Goal: Find specific page/section: Find specific page/section

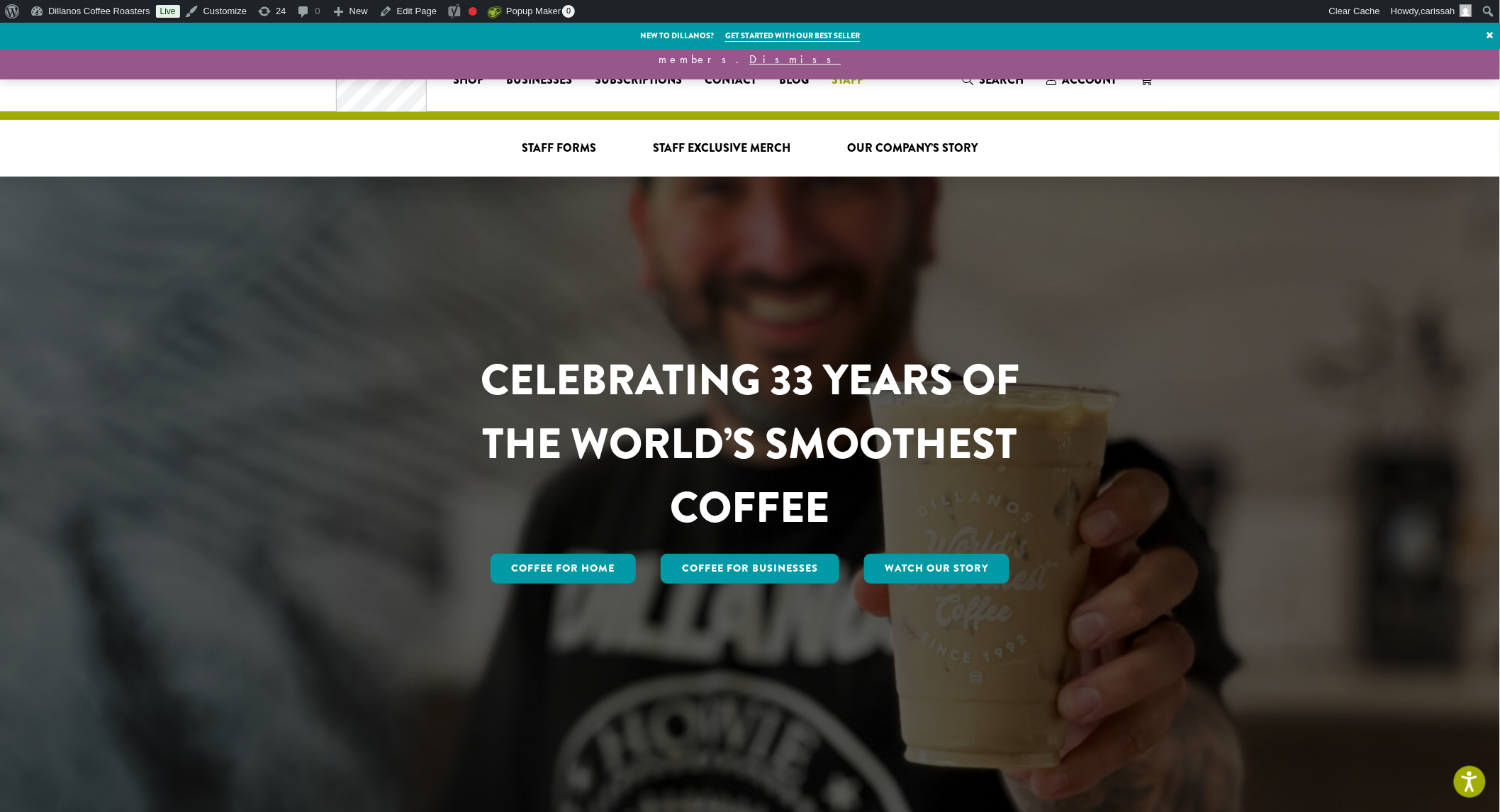
drag, startPoint x: 578, startPoint y: 145, endPoint x: 597, endPoint y: 147, distance: 19.1
click at [578, 145] on span "Staff Forms" at bounding box center [560, 149] width 74 height 18
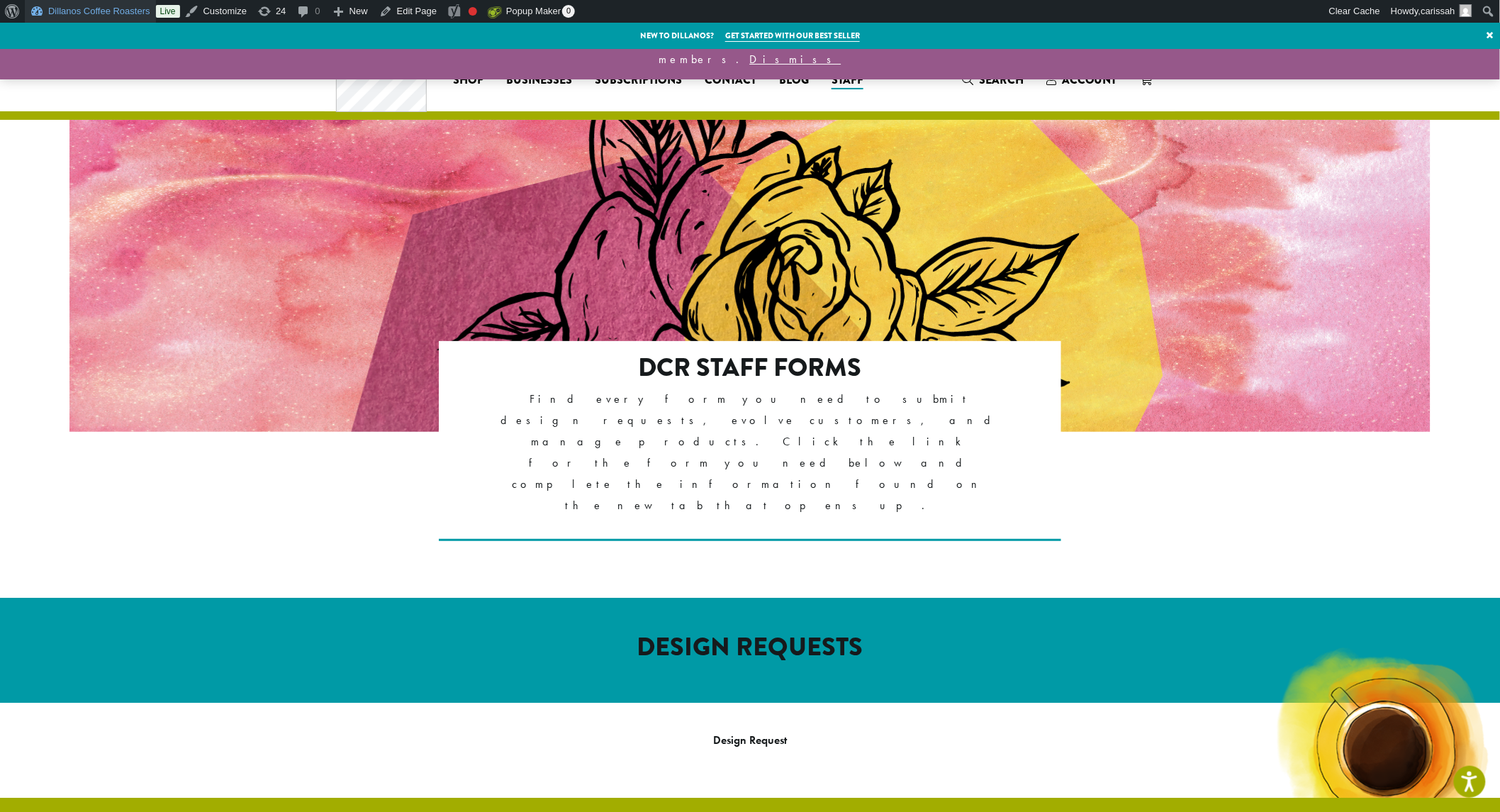
click at [44, 9] on link "Dillanos Coffee Roasters" at bounding box center [90, 11] width 131 height 23
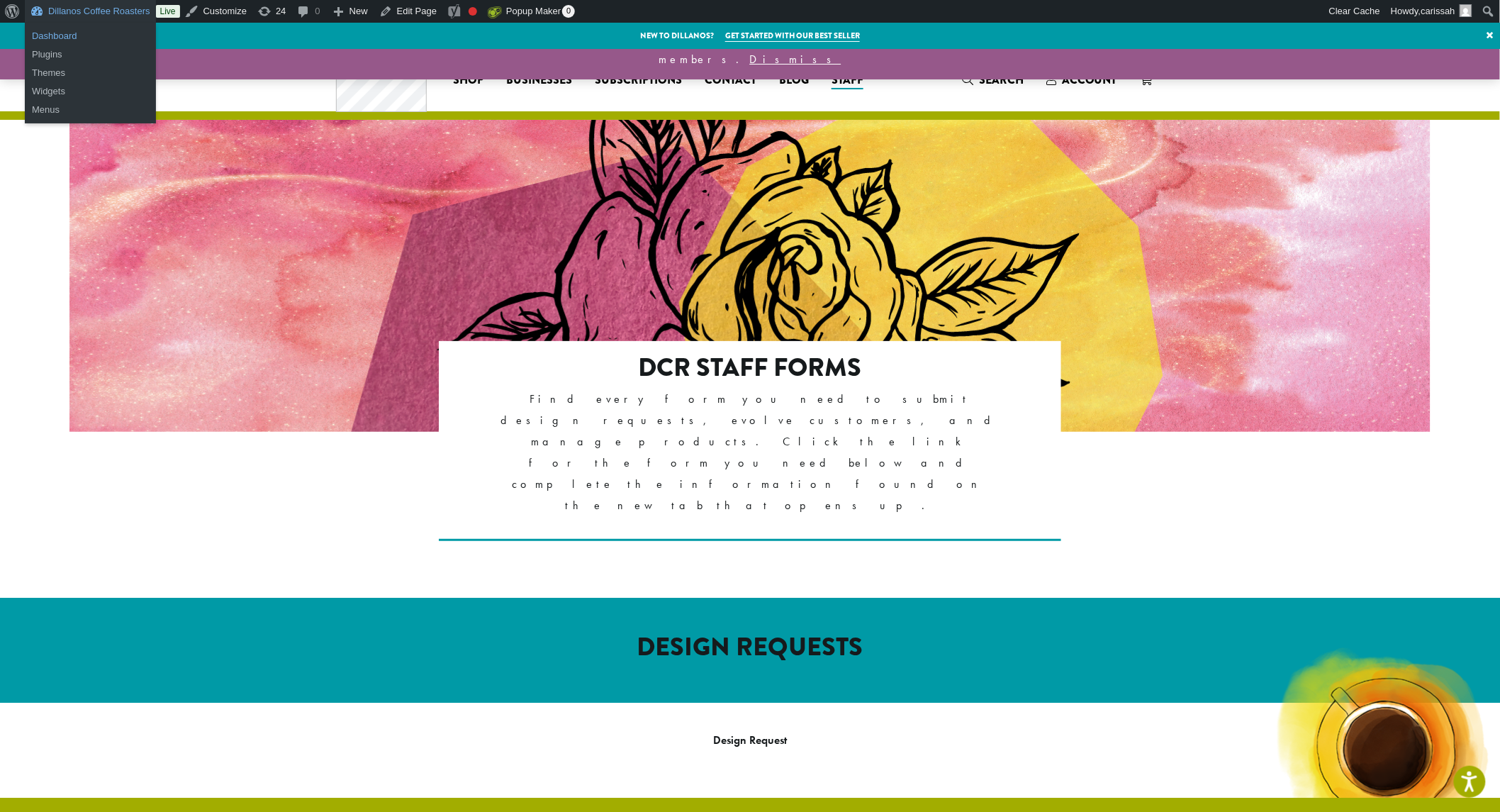
click at [73, 34] on link "Dashboard" at bounding box center [90, 36] width 131 height 19
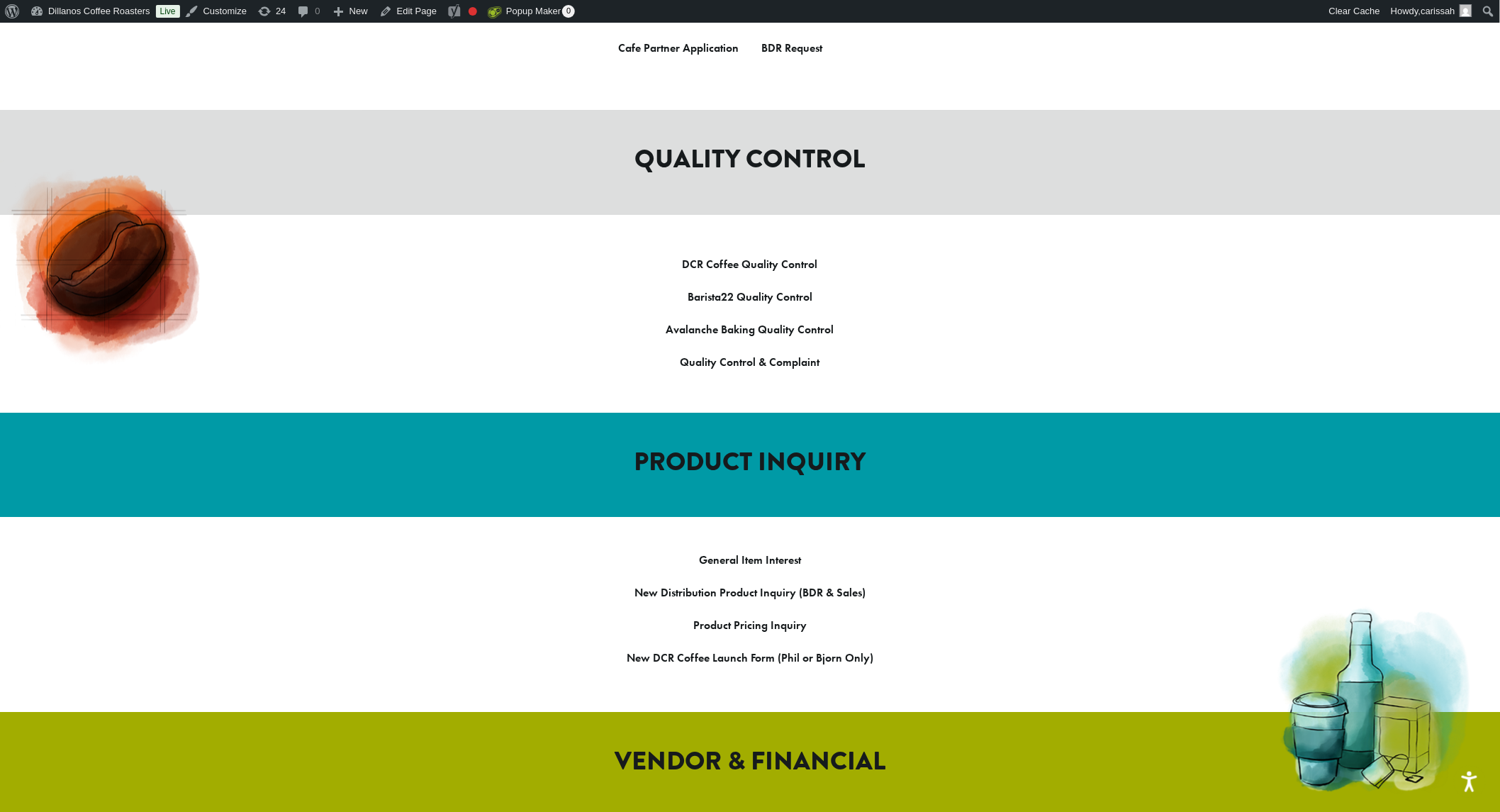
scroll to position [1103, 0]
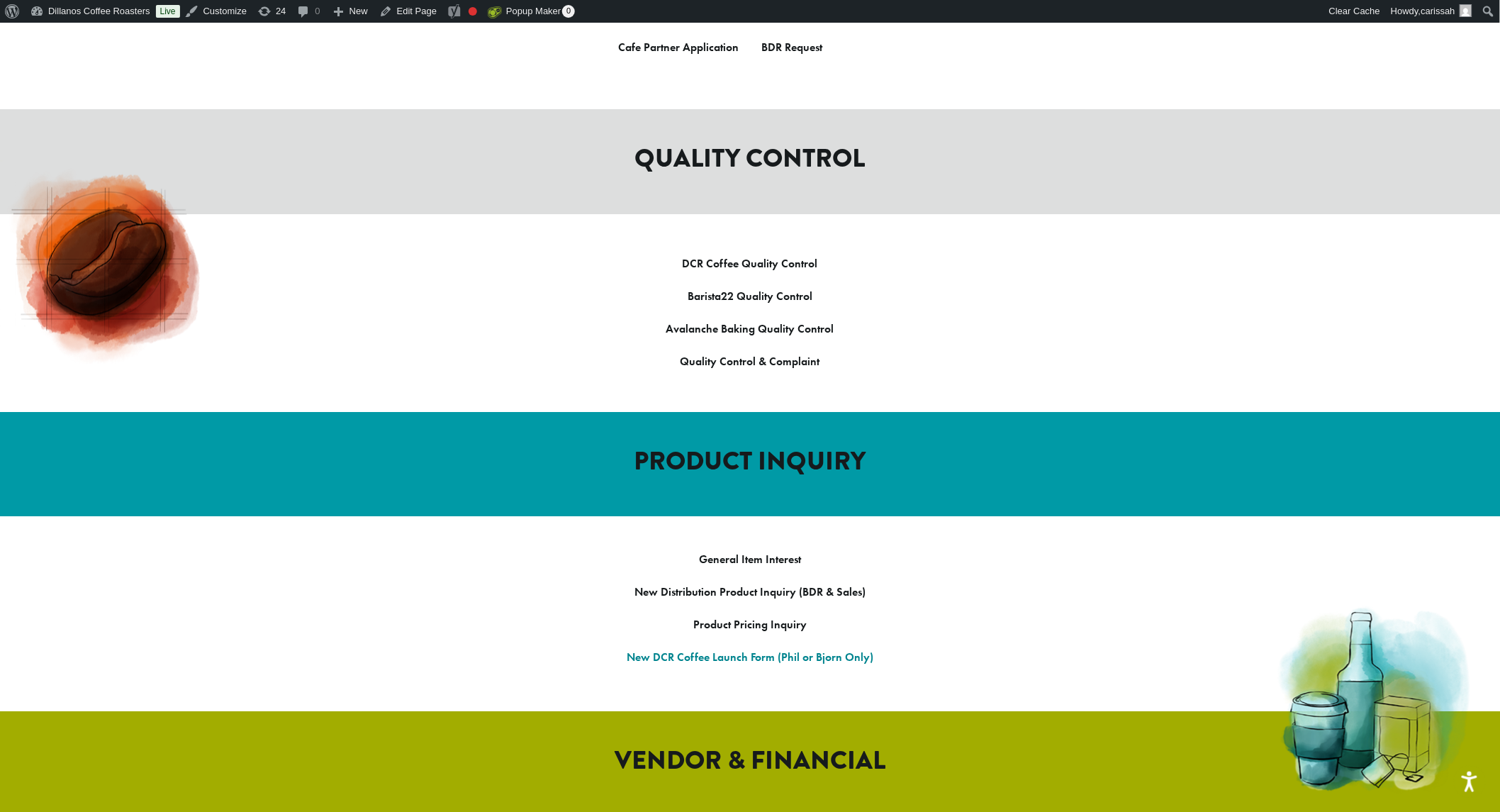
click at [745, 651] on link "New DCR Coffee Launch Form (Phil or Bjorn Only)" at bounding box center [750, 658] width 246 height 15
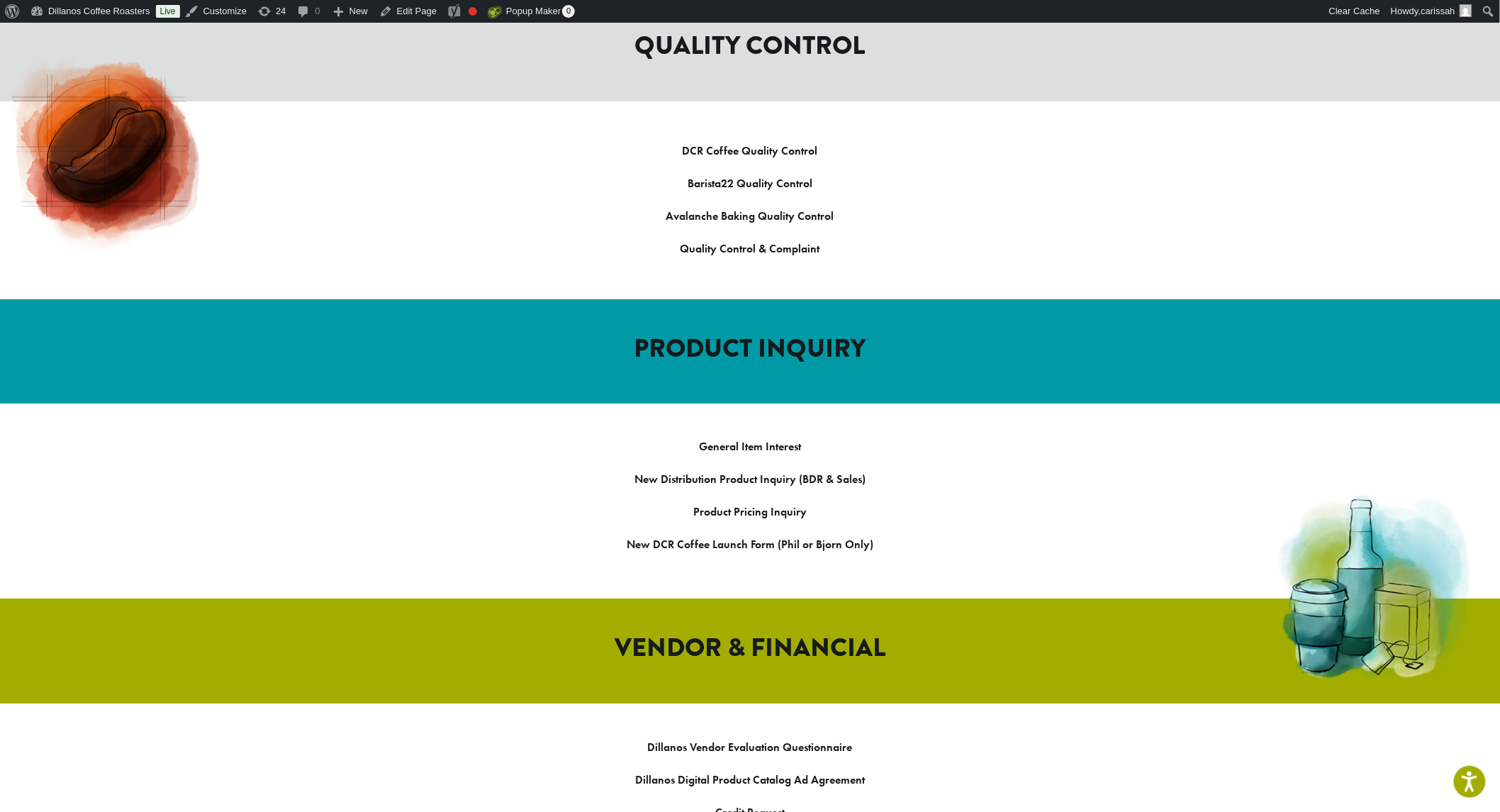
scroll to position [1339, 0]
